Goal: Book appointment/travel/reservation

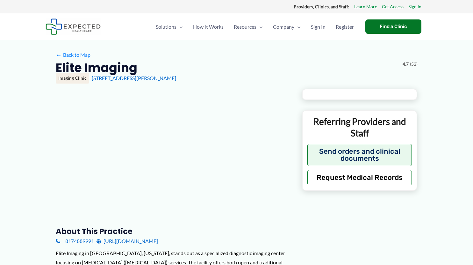
type input "**********"
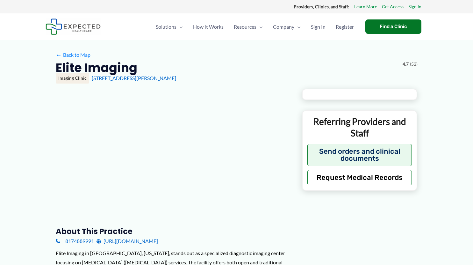
type input "**********"
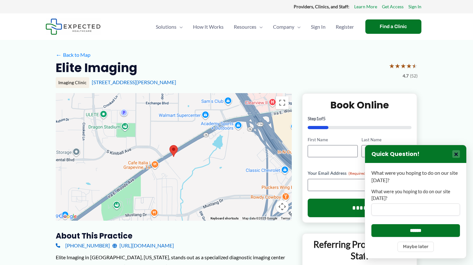
click at [458, 154] on button "×" at bounding box center [456, 154] width 8 height 8
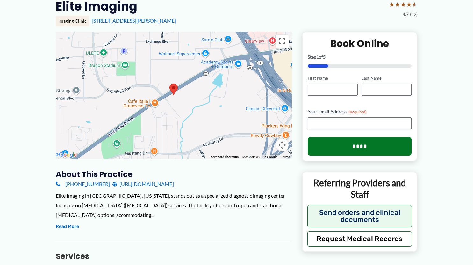
scroll to position [64, 0]
